Goal: Communication & Community: Answer question/provide support

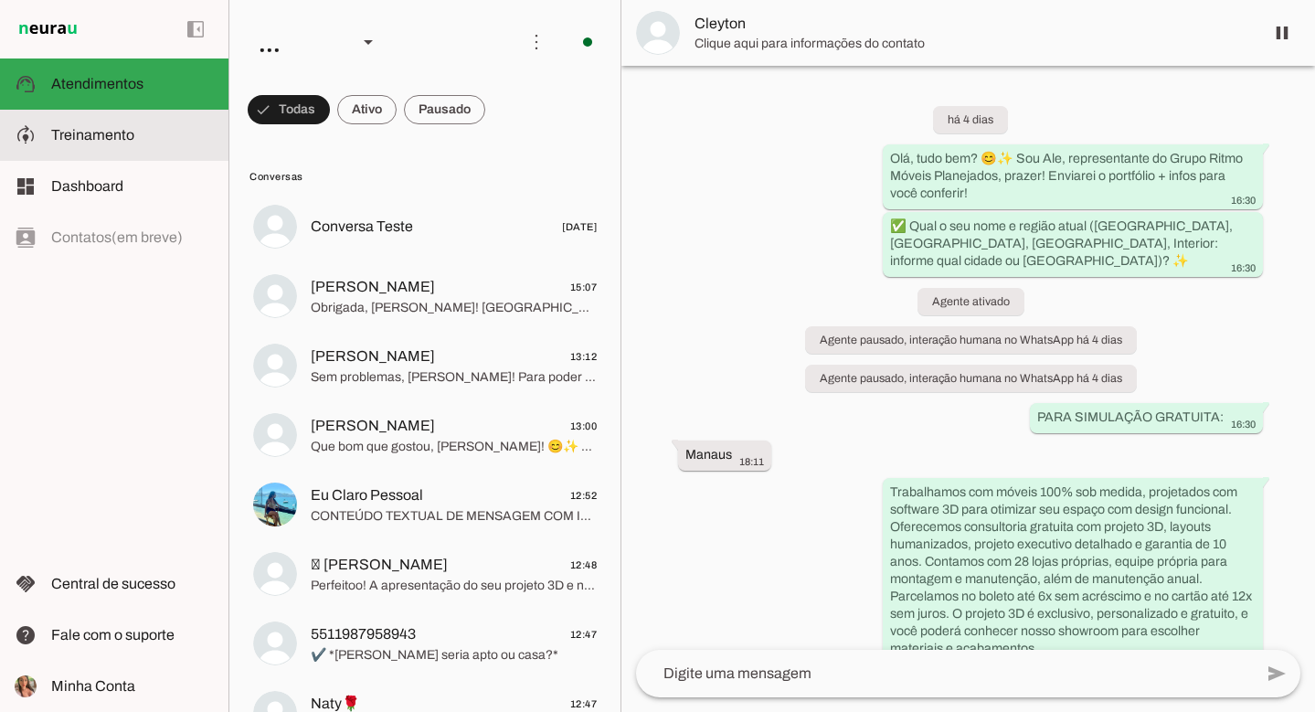
scroll to position [1737, 0]
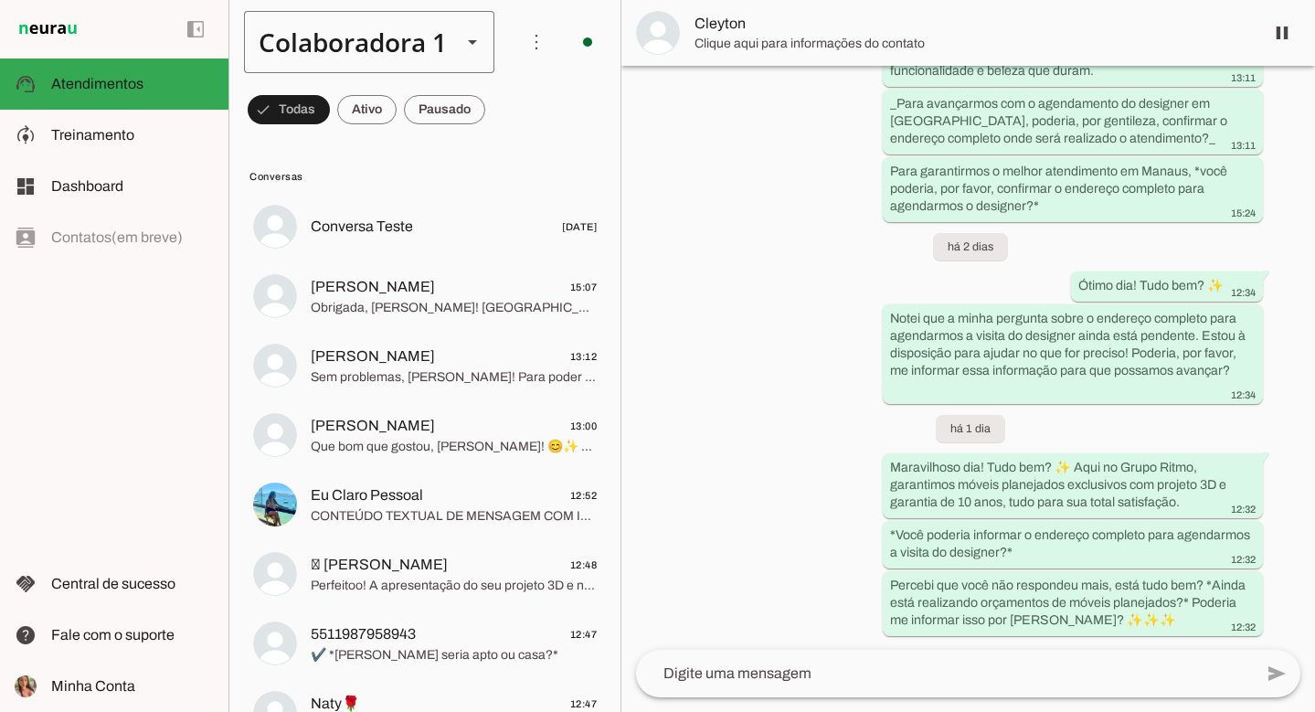
click at [380, 45] on div "Colaboradora 1" at bounding box center [345, 42] width 203 height 62
click at [503, 157] on slot at bounding box center [614, 168] width 223 height 22
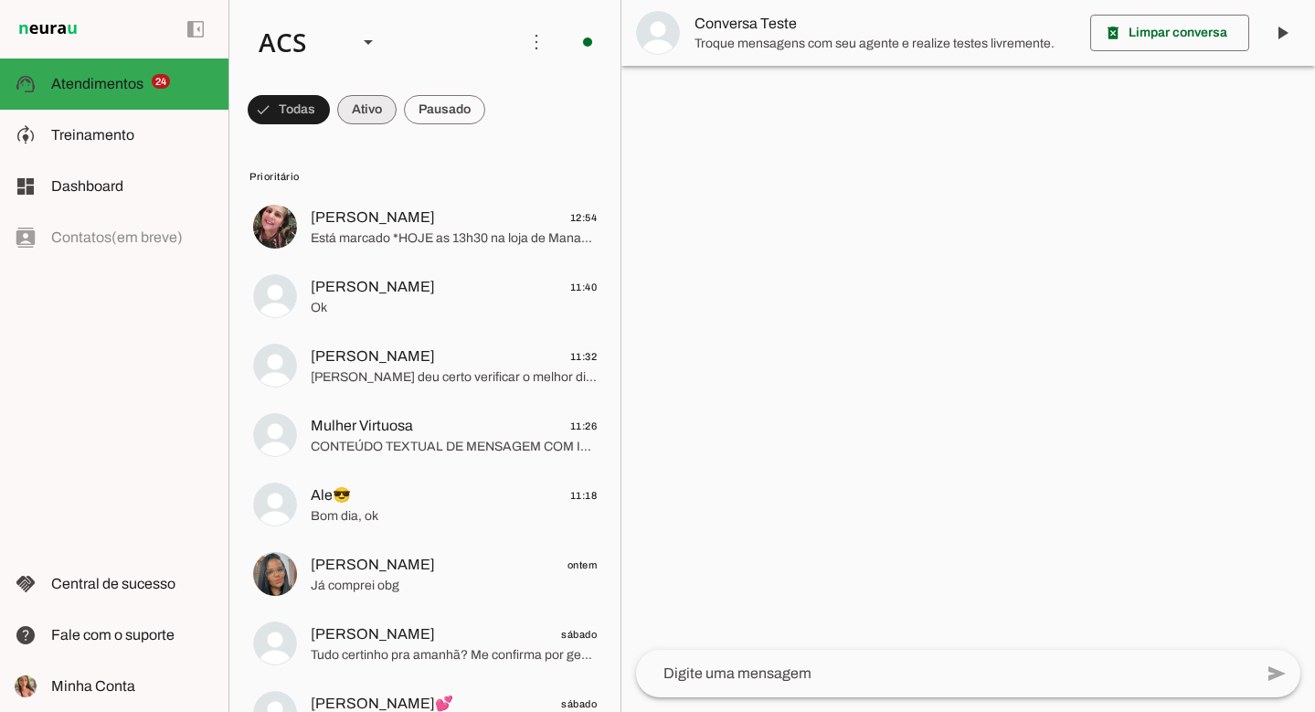
click at [356, 103] on span at bounding box center [366, 110] width 59 height 44
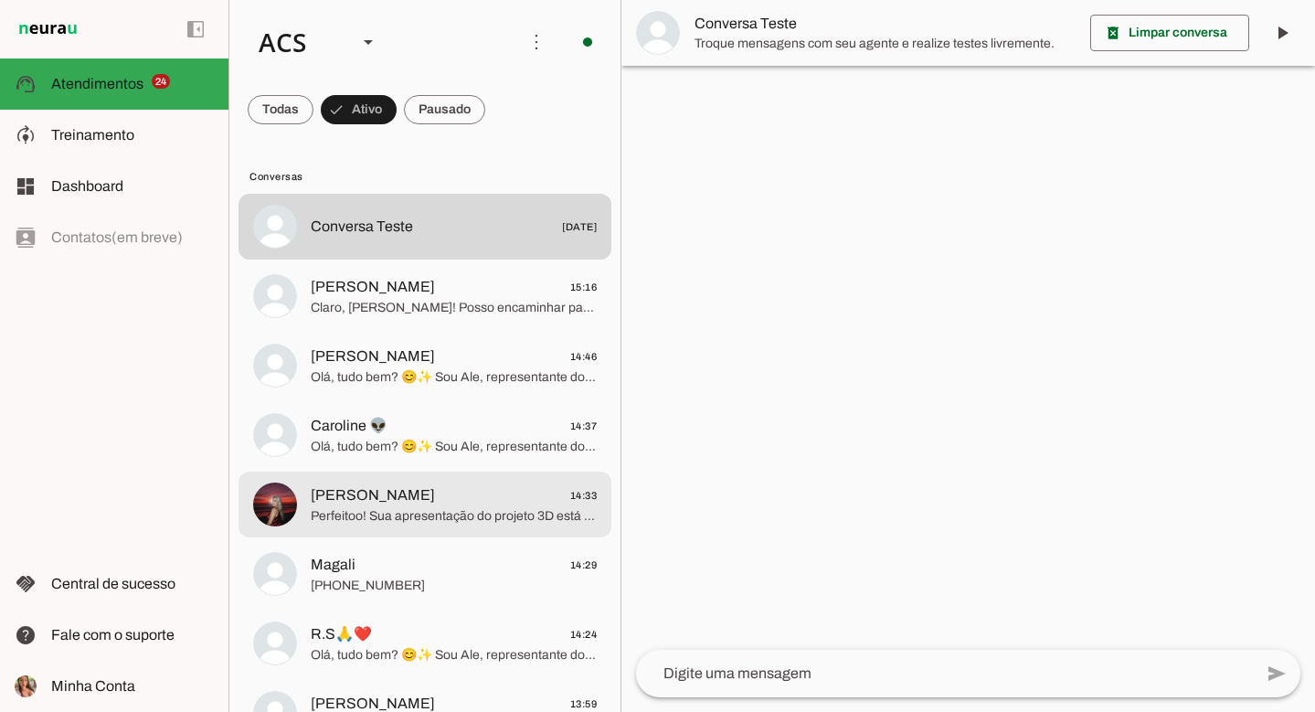
click at [483, 536] on md-item "[PERSON_NAME] 14:33 Perfeitoo! Sua apresentação do projeto 3D está marcada para…" at bounding box center [425, 505] width 373 height 66
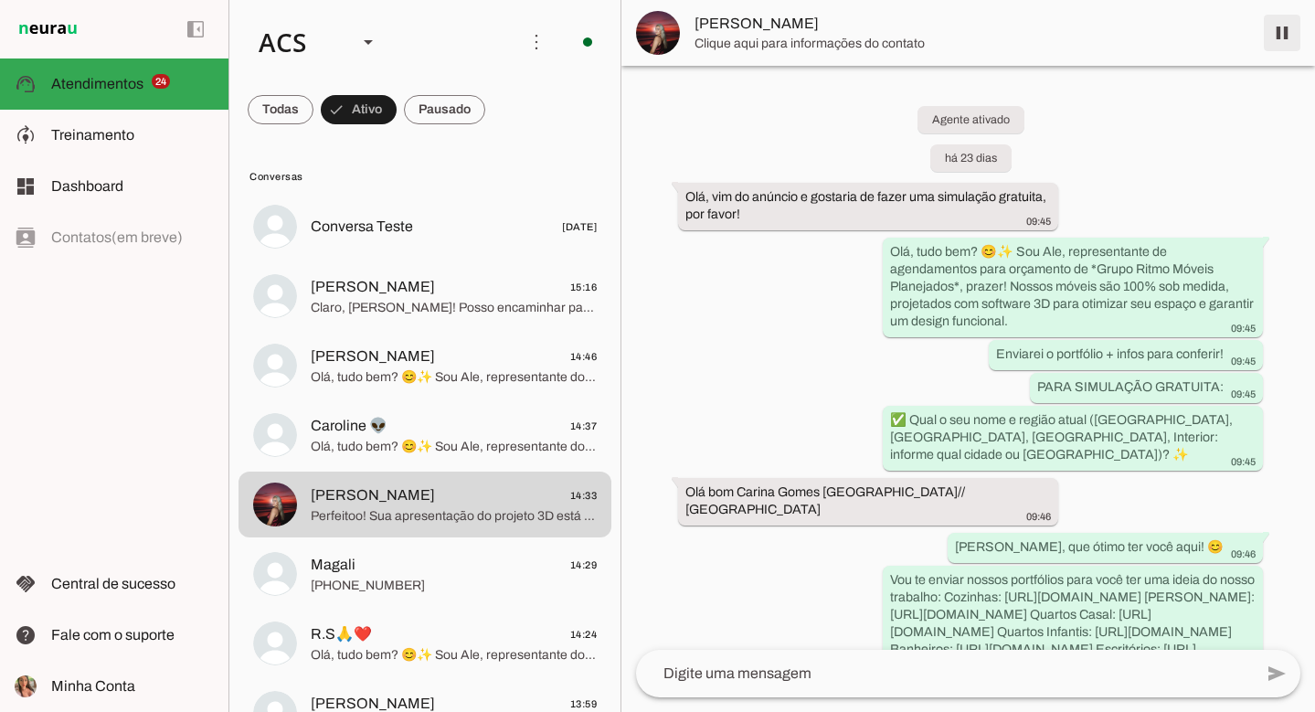
scroll to position [9542, 0]
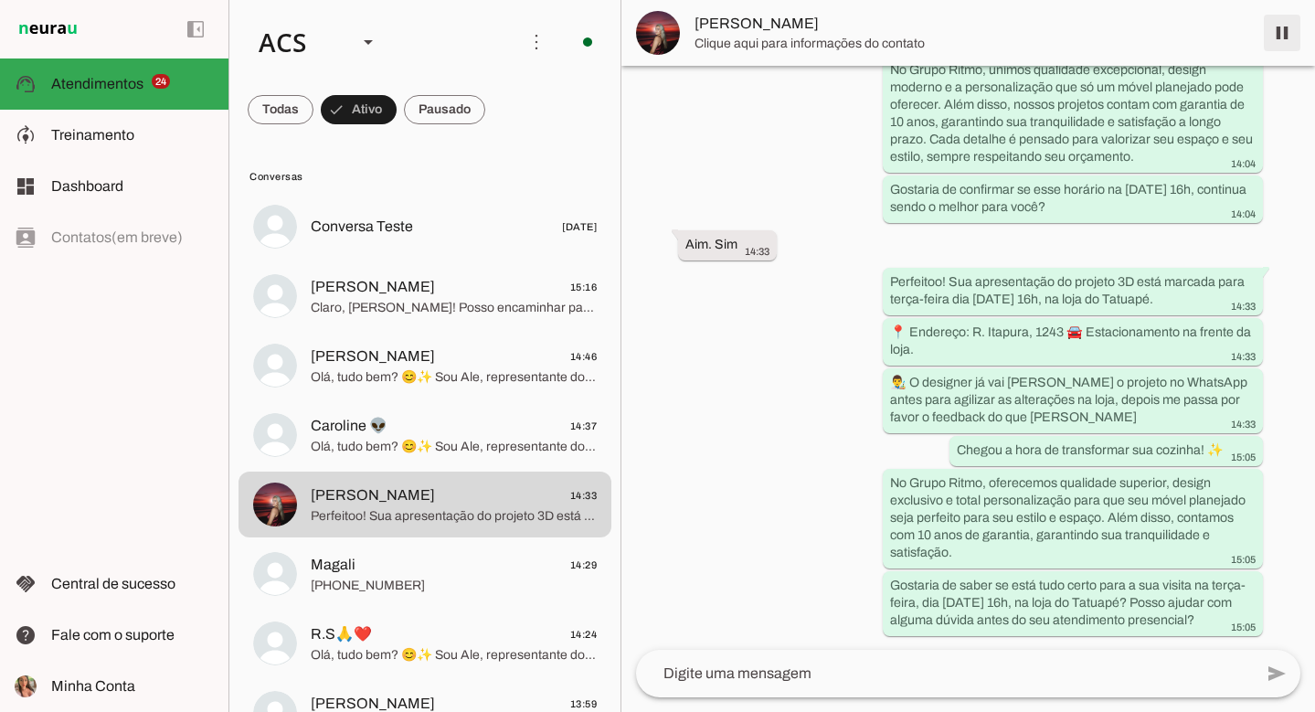
click at [1275, 26] on span at bounding box center [1282, 33] width 44 height 44
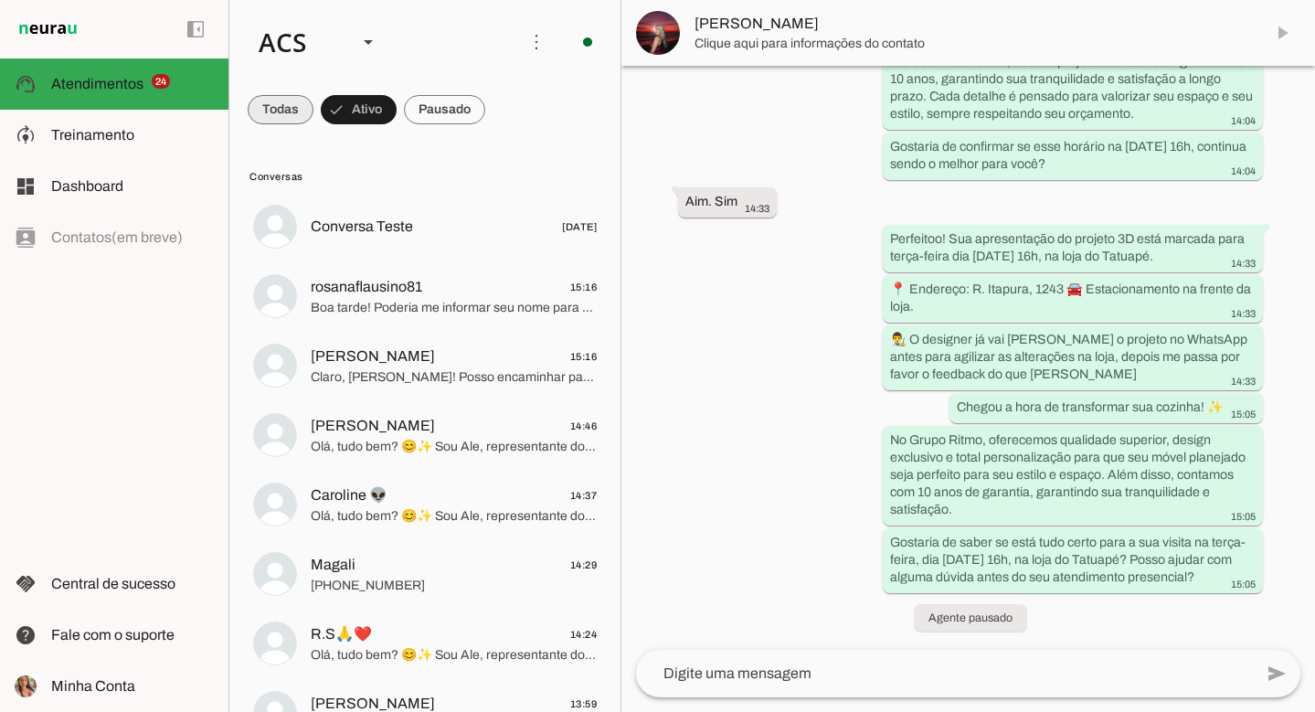
click at [287, 115] on span at bounding box center [281, 110] width 66 height 44
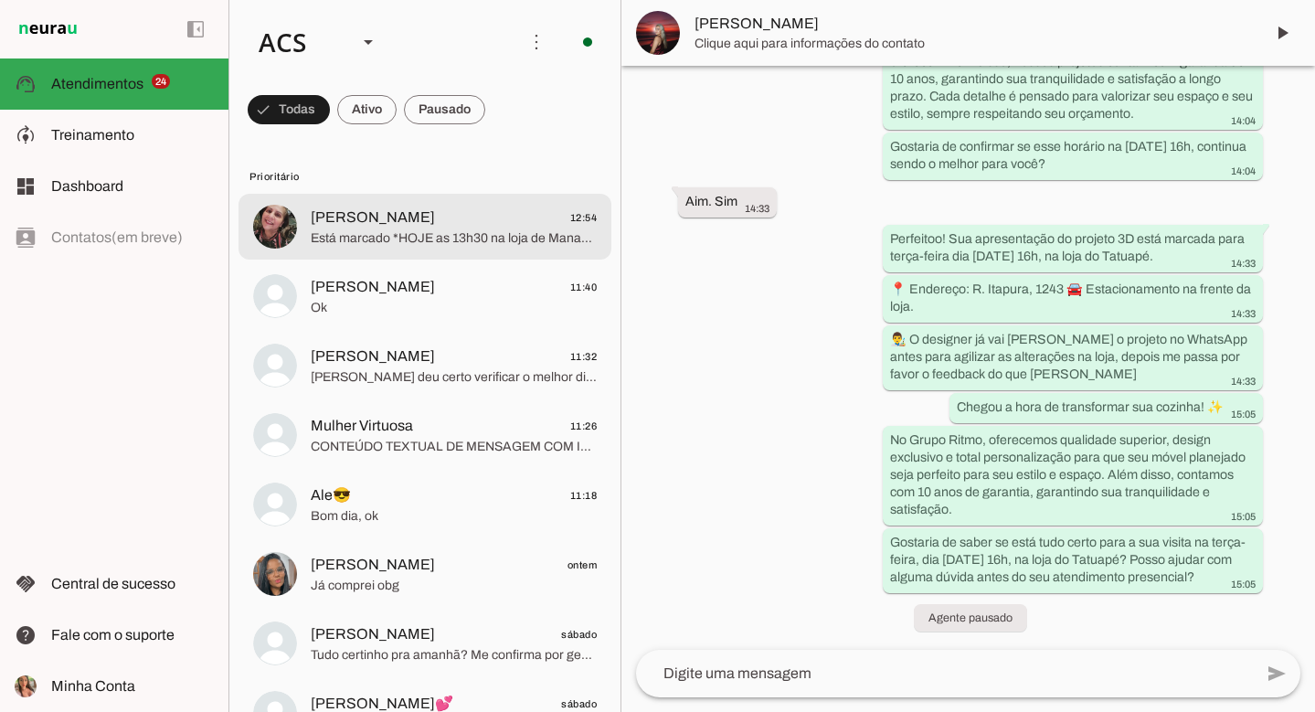
scroll to position [0, 0]
